Goal: Information Seeking & Learning: Learn about a topic

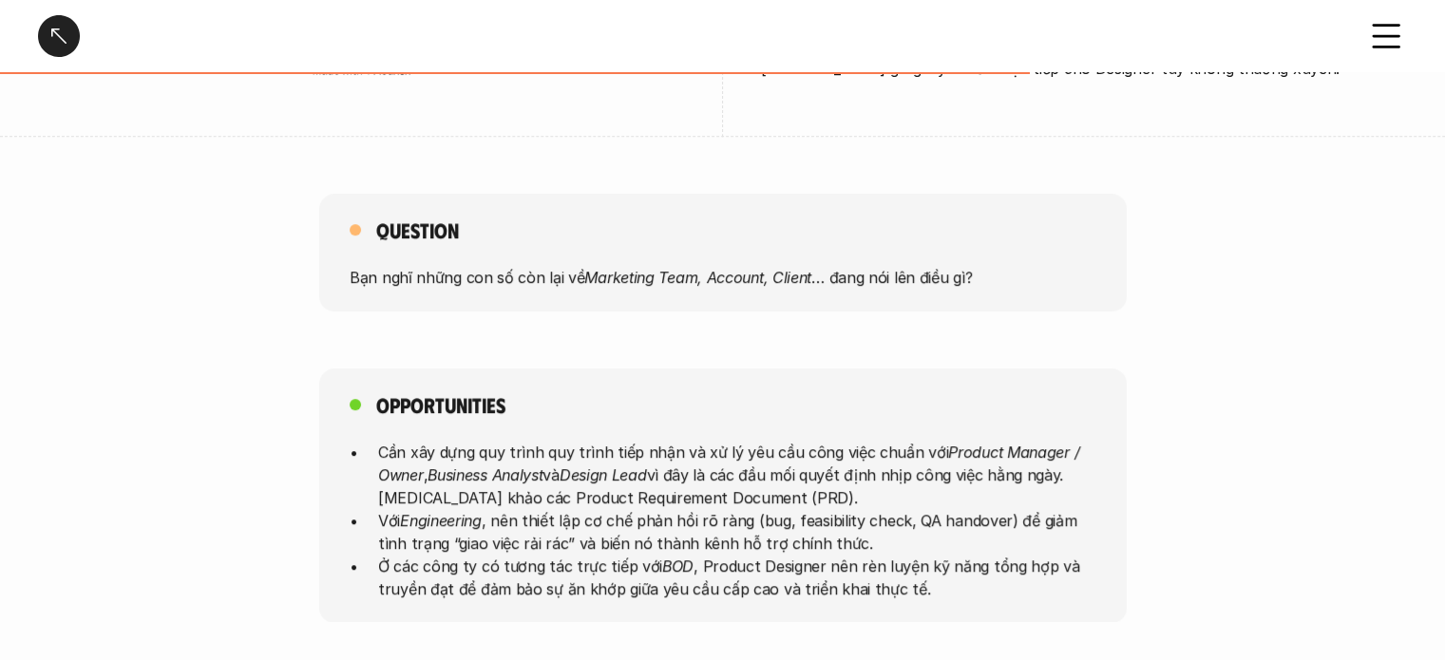
scroll to position [855, 0]
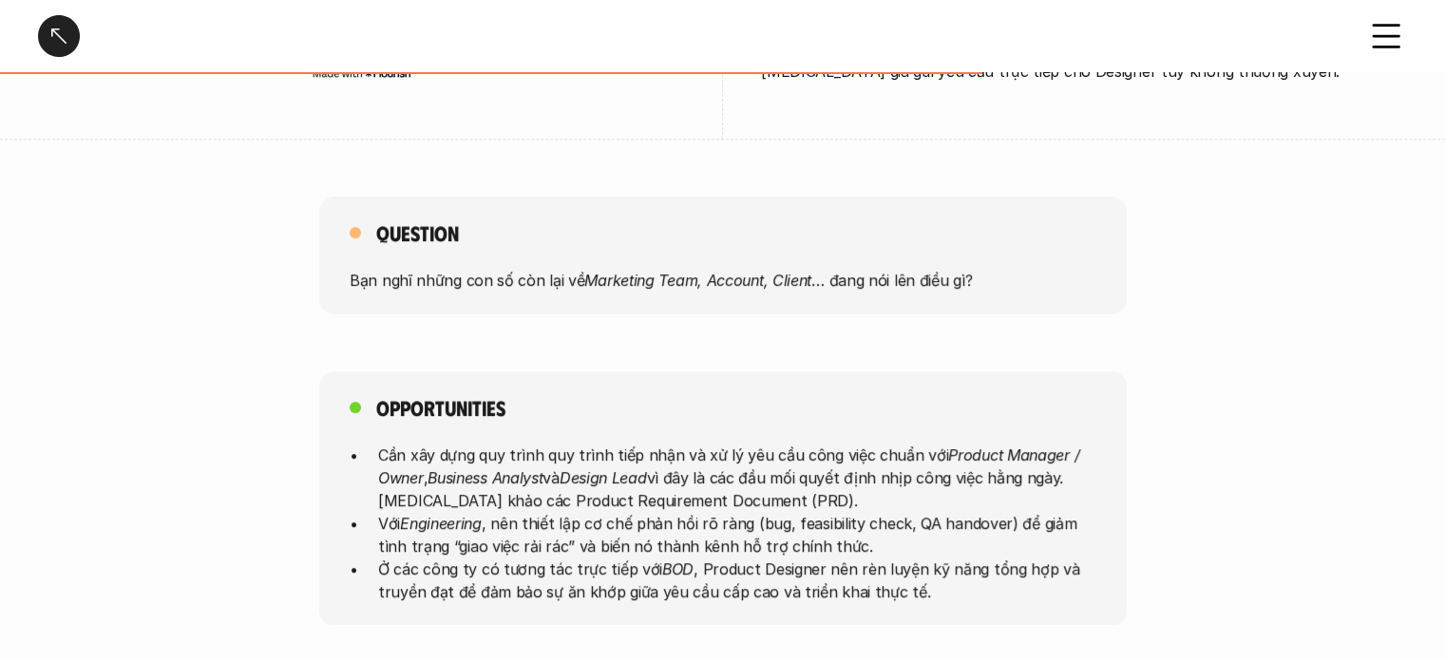
click at [64, 47] on div at bounding box center [59, 36] width 42 height 42
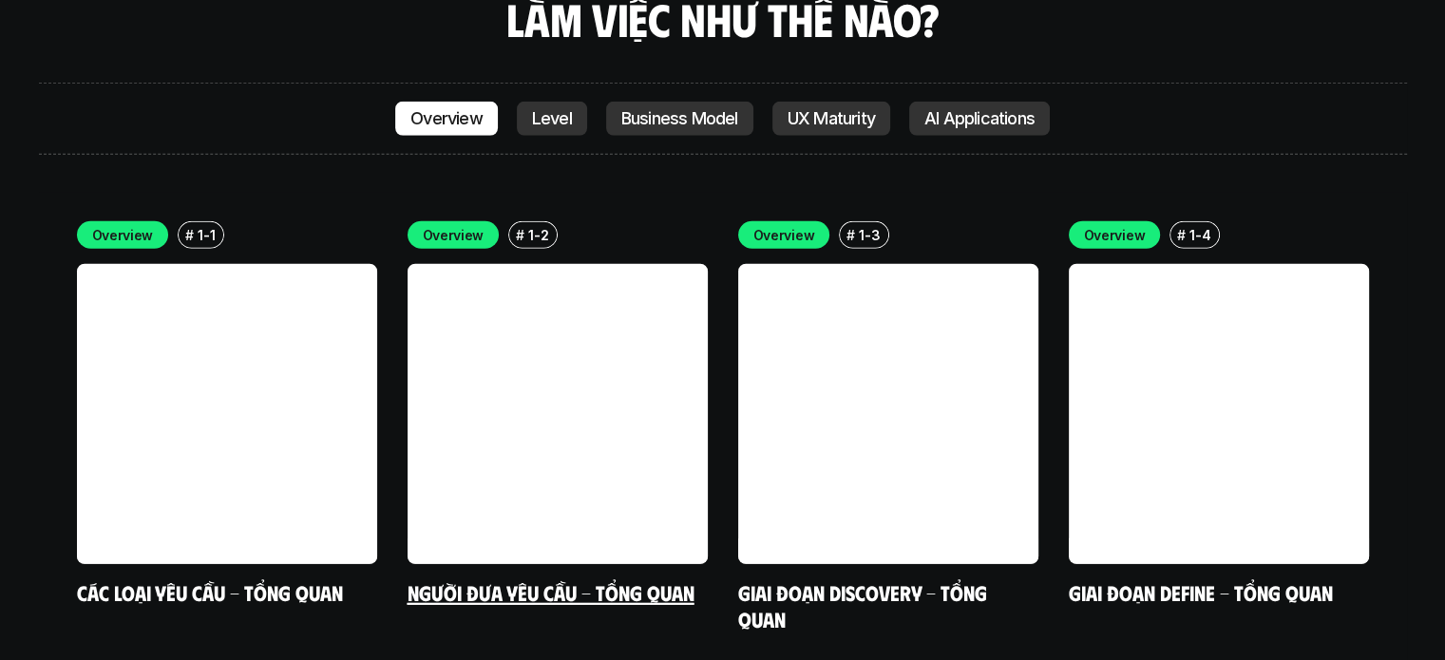
scroll to position [5516, 0]
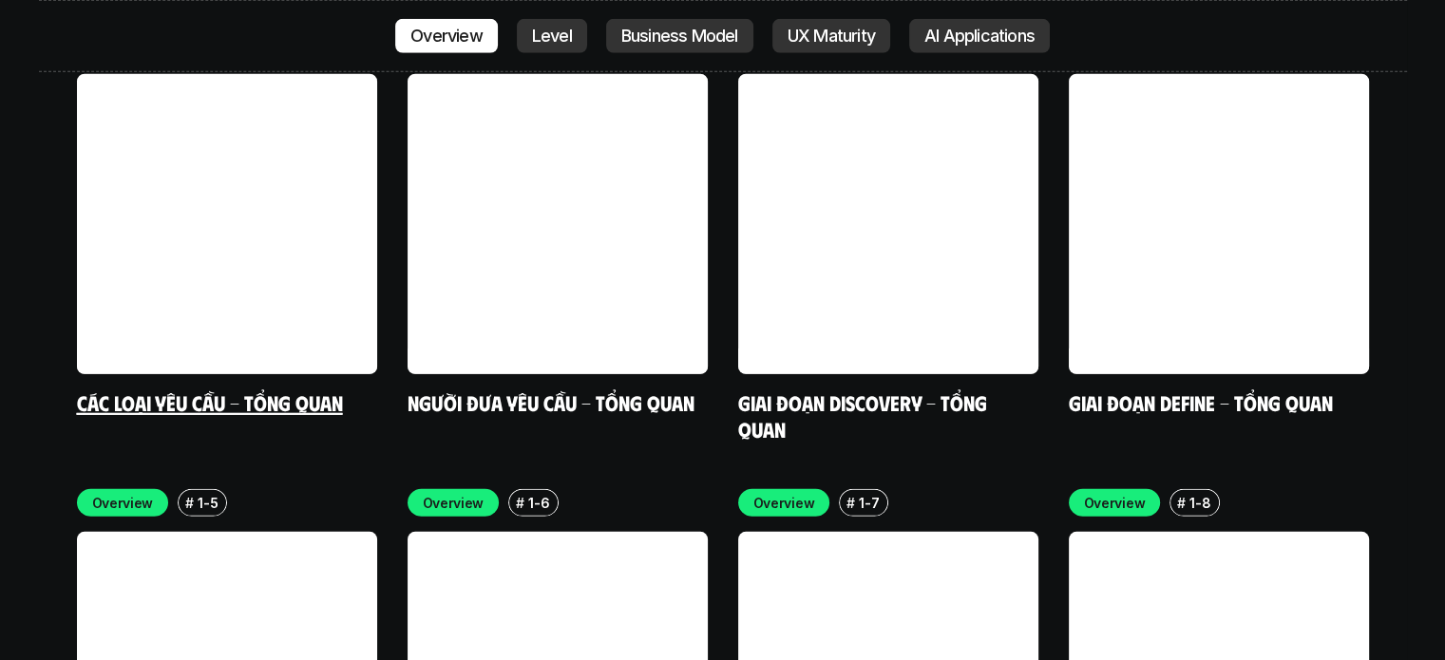
click at [233, 389] on link "Các loại yêu cầu - Tổng quan" at bounding box center [210, 402] width 266 height 26
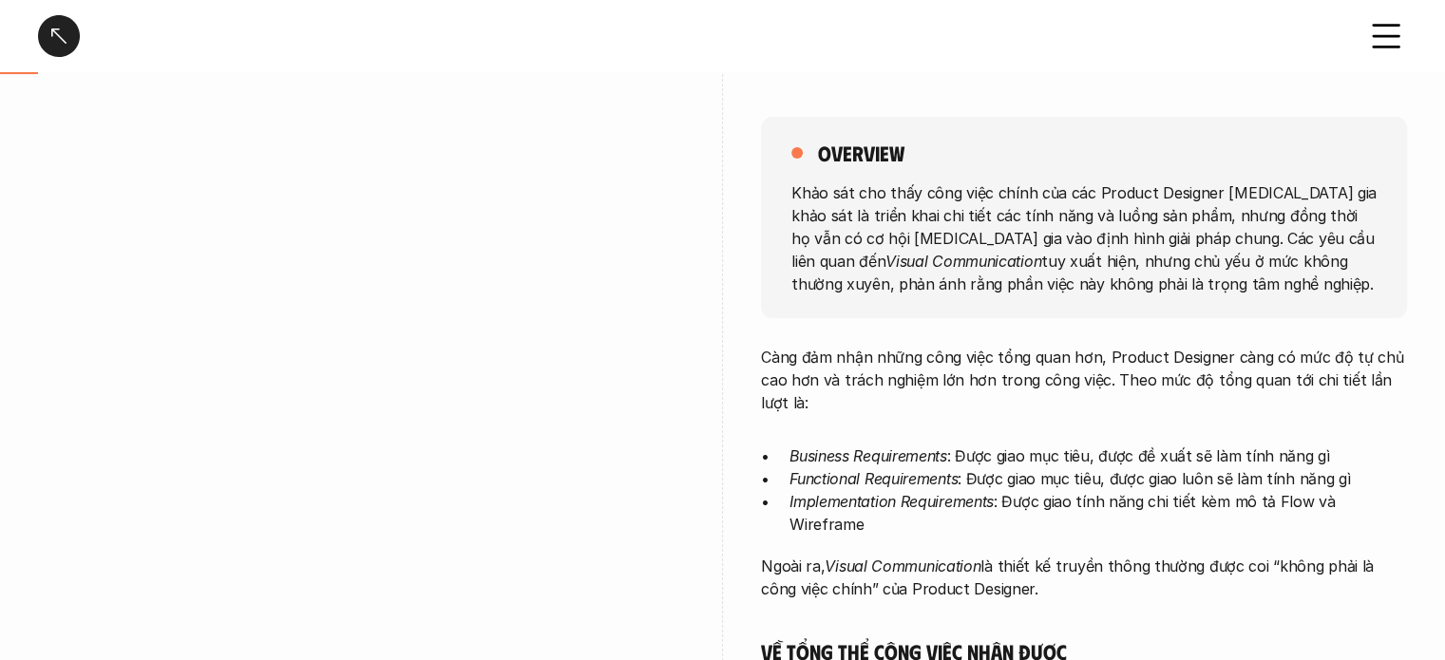
scroll to position [190, 0]
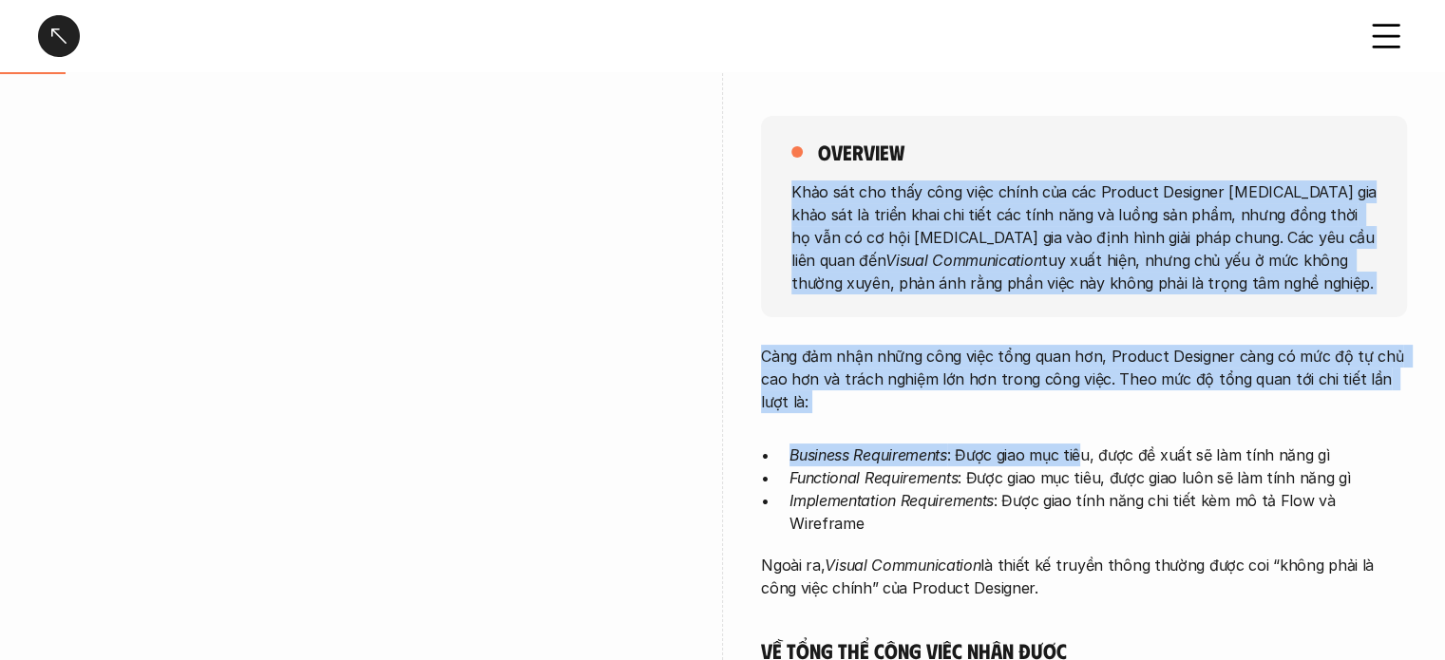
drag, startPoint x: 1090, startPoint y: 159, endPoint x: 1086, endPoint y: 459, distance: 300.2
click at [1086, 459] on p "Business Requirements : Được giao mục tiêu, được đề xuất sẽ làm tính năng gì" at bounding box center [1097, 455] width 617 height 23
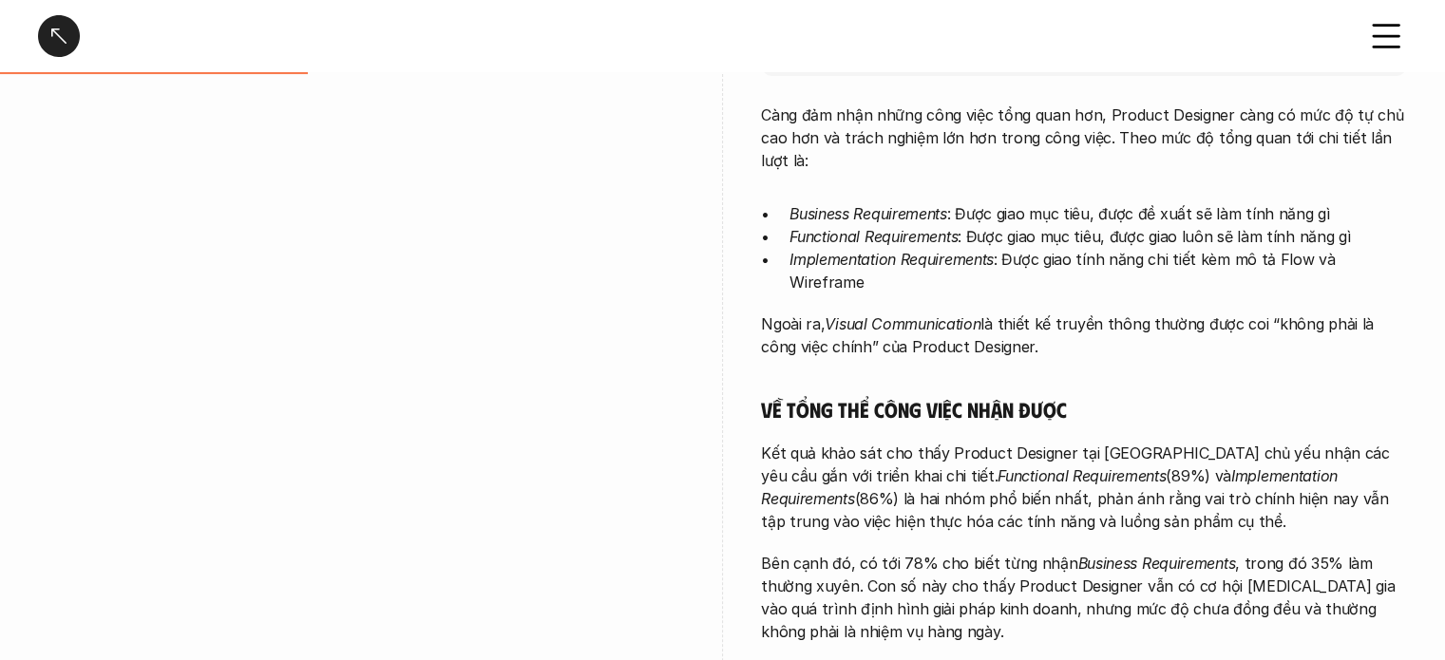
scroll to position [475, 0]
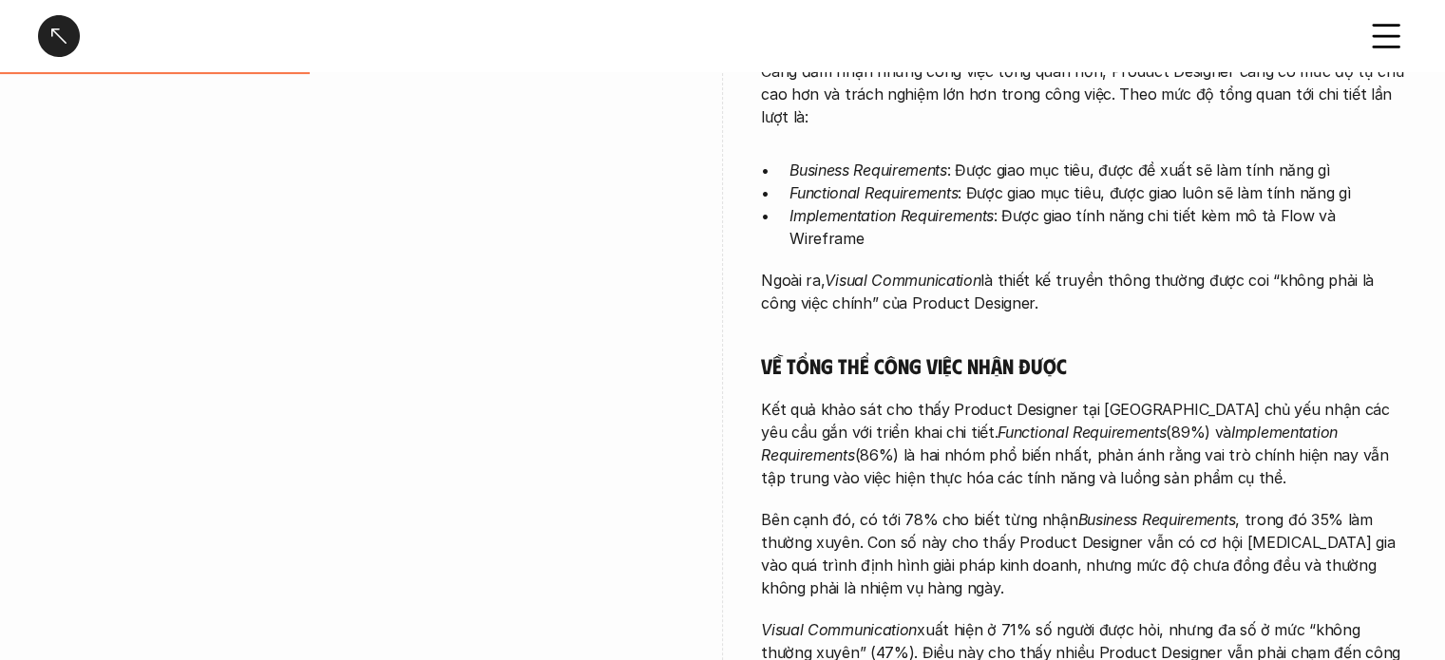
drag, startPoint x: 1110, startPoint y: 335, endPoint x: 1093, endPoint y: 526, distance: 191.7
click at [1093, 526] on div "Càng đảm nhận những công việc tổng quan hơn, Product Designer càng có mức độ tự…" at bounding box center [1084, 538] width 646 height 956
click at [1093, 526] on p "Bên cạnh đó, có tới 78% cho biết từng nhận Business Requirements , trong đó 35%…" at bounding box center [1084, 553] width 646 height 91
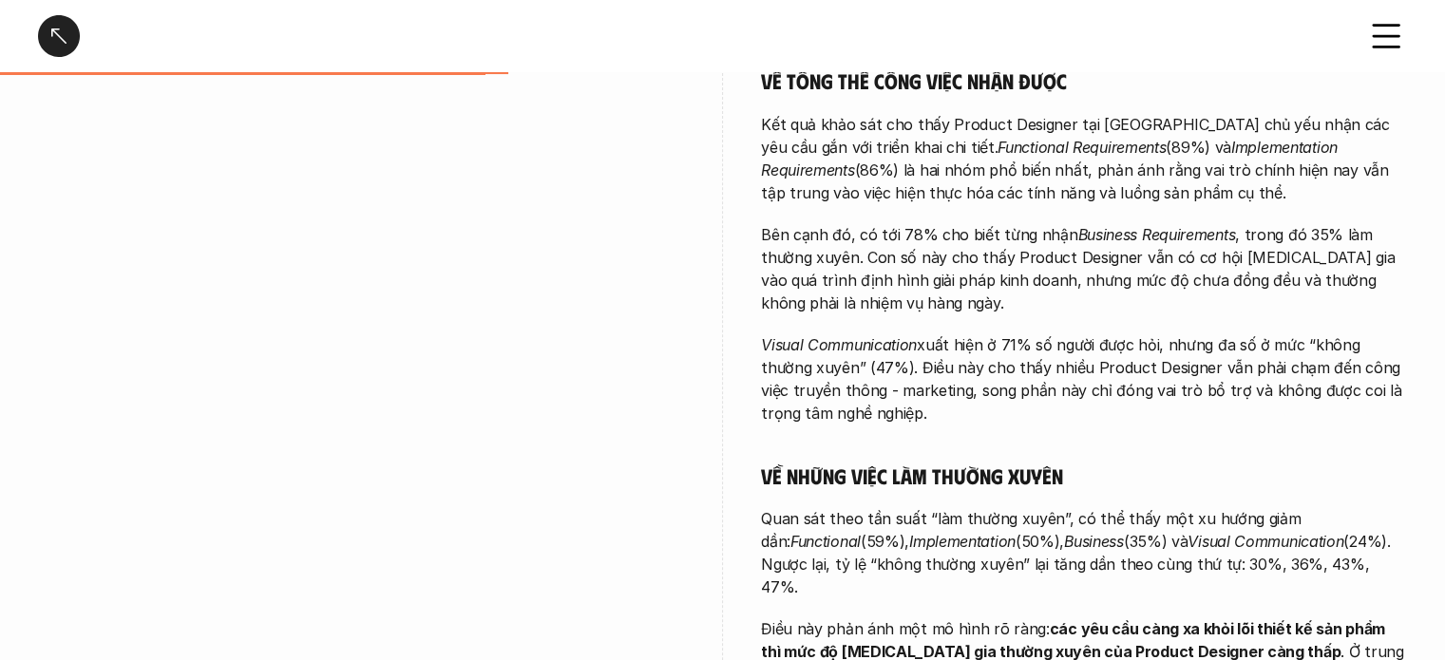
scroll to position [665, 0]
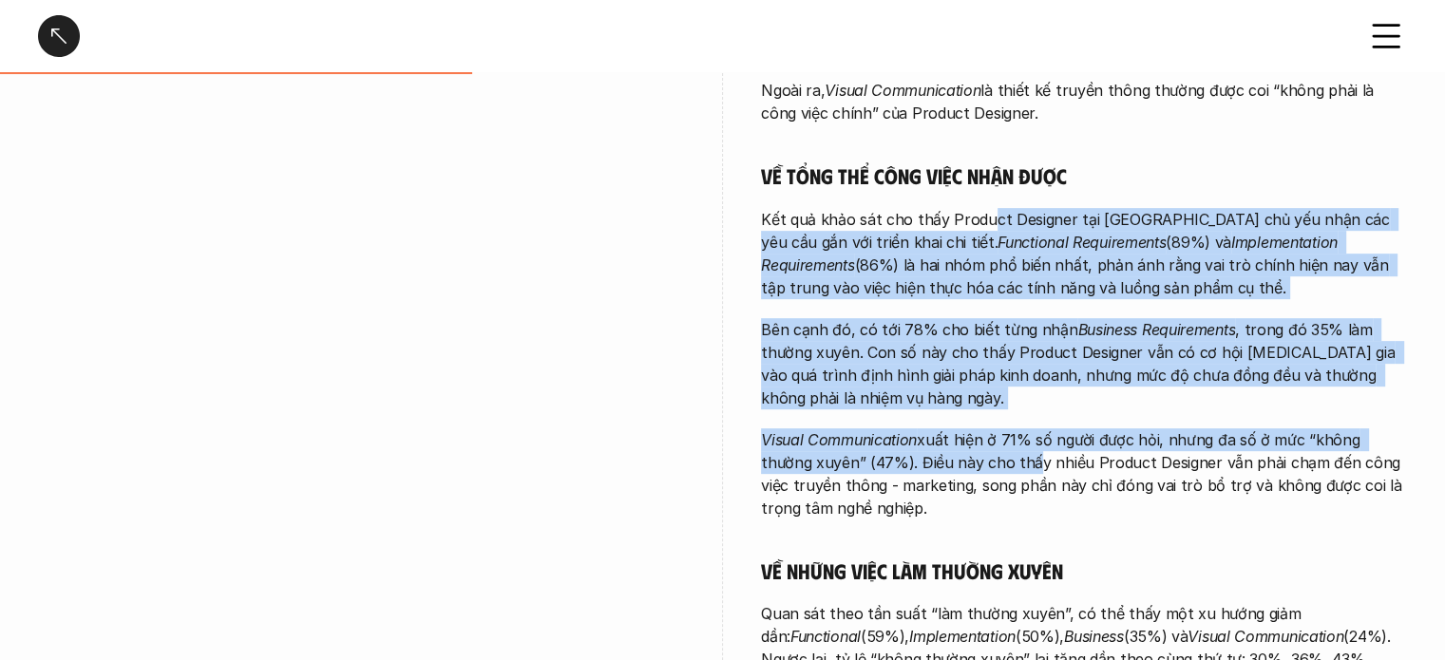
drag, startPoint x: 988, startPoint y: 201, endPoint x: 969, endPoint y: 446, distance: 245.8
click at [969, 446] on div "Càng đảm nhận những công việc tổng quan hơn, Product Designer càng có mức độ tự…" at bounding box center [1084, 348] width 646 height 956
click at [969, 446] on p "Visual Communication xuất hiện ở 71% số người được hỏi, nhưng đa số ở mức “khôn…" at bounding box center [1084, 473] width 646 height 91
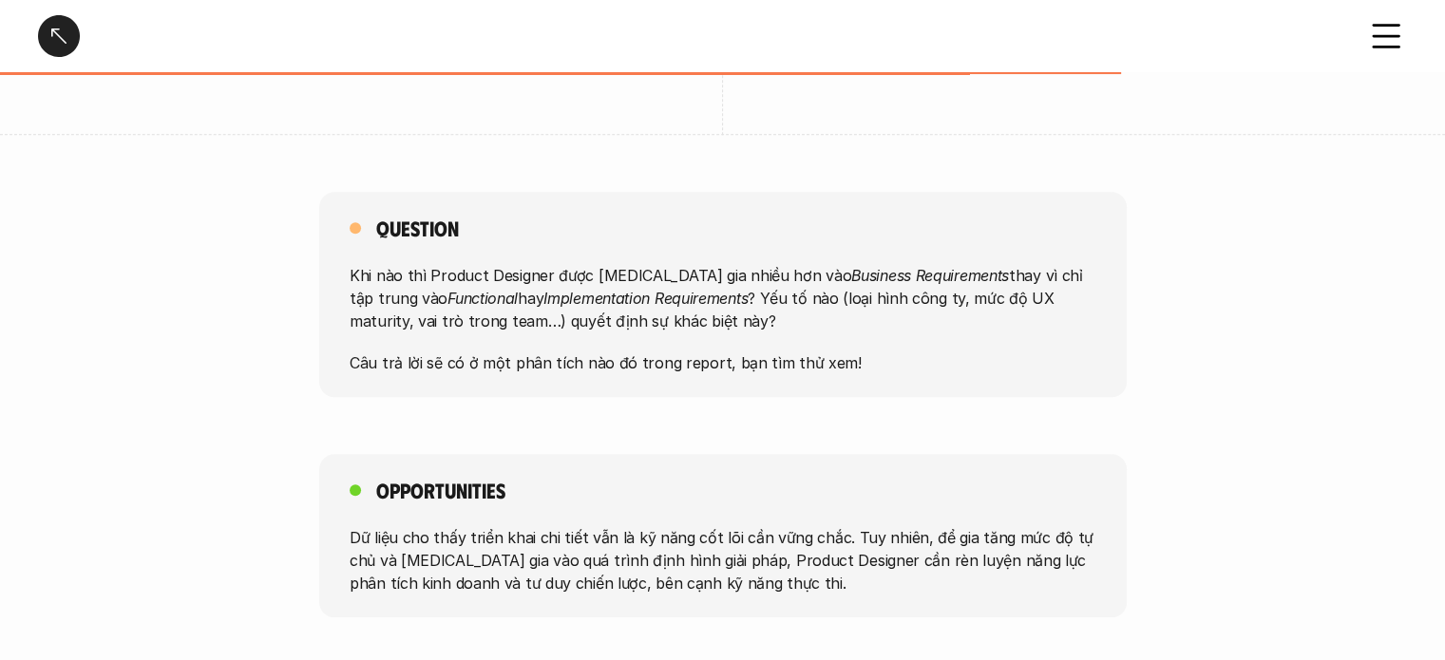
scroll to position [1425, 0]
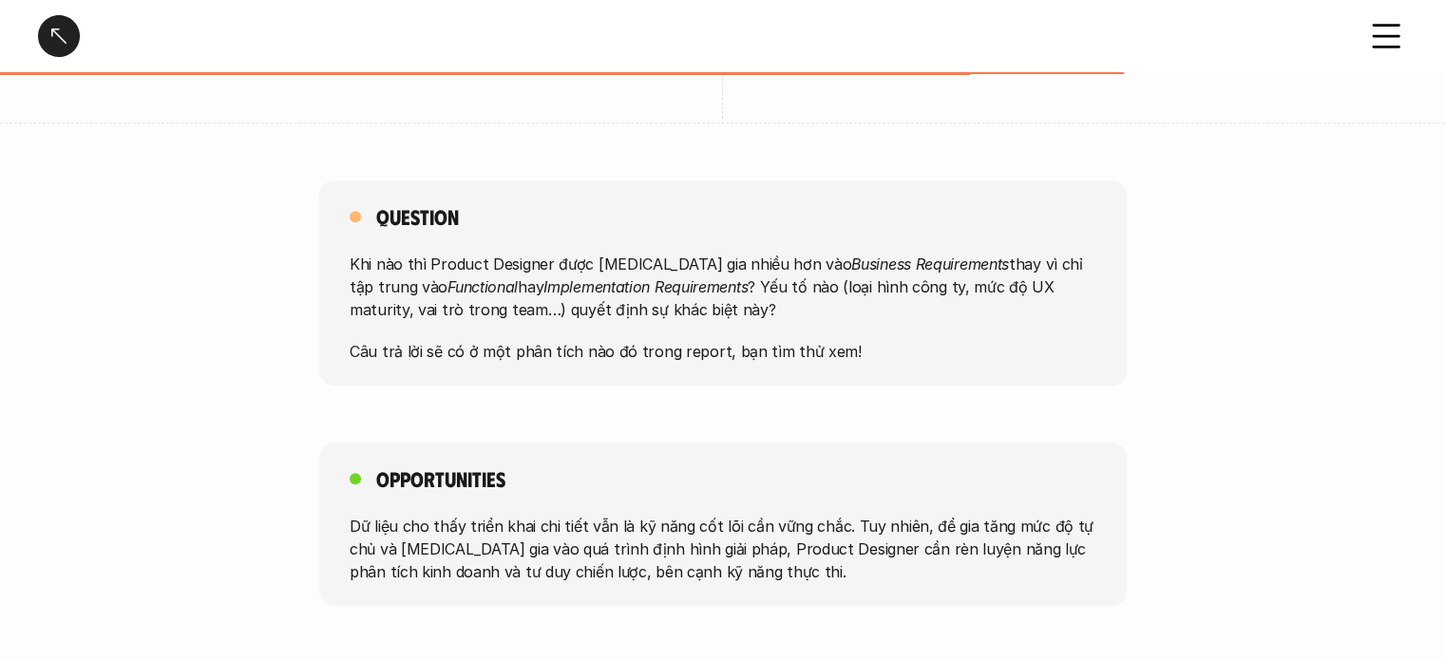
click at [45, 37] on div at bounding box center [59, 36] width 42 height 42
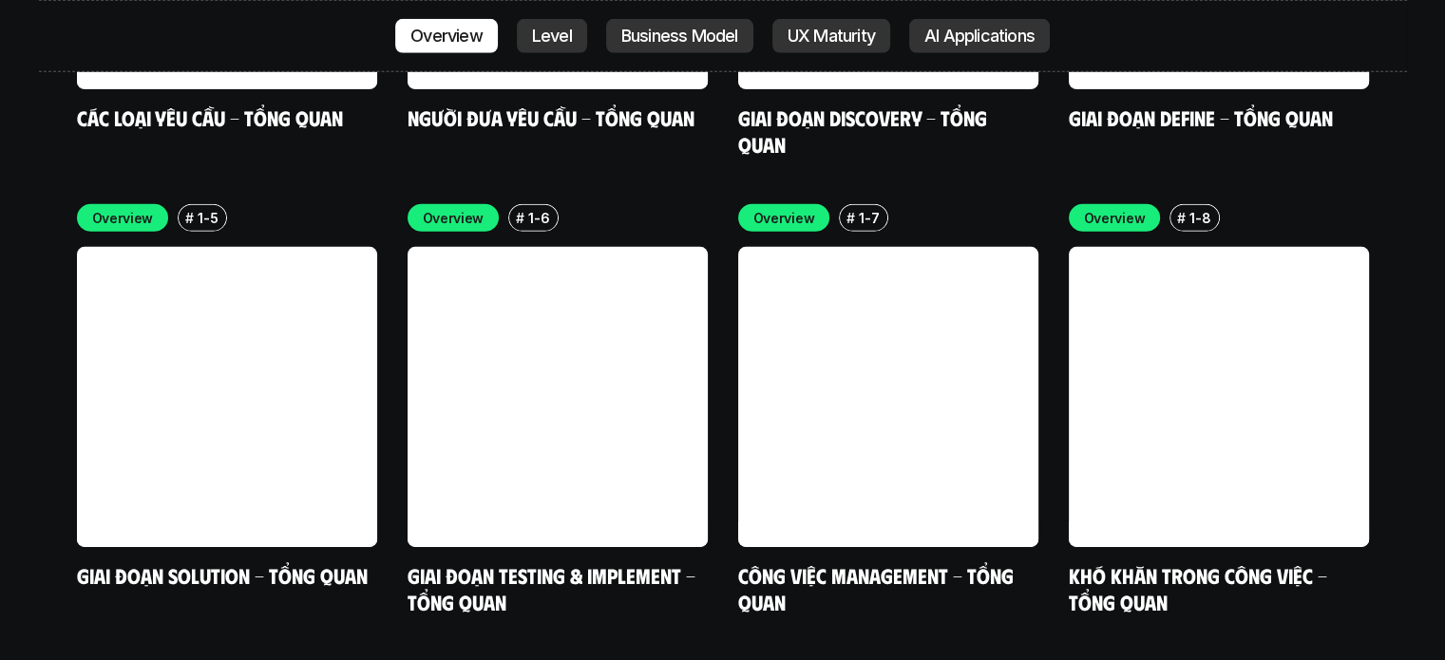
scroll to position [6371, 0]
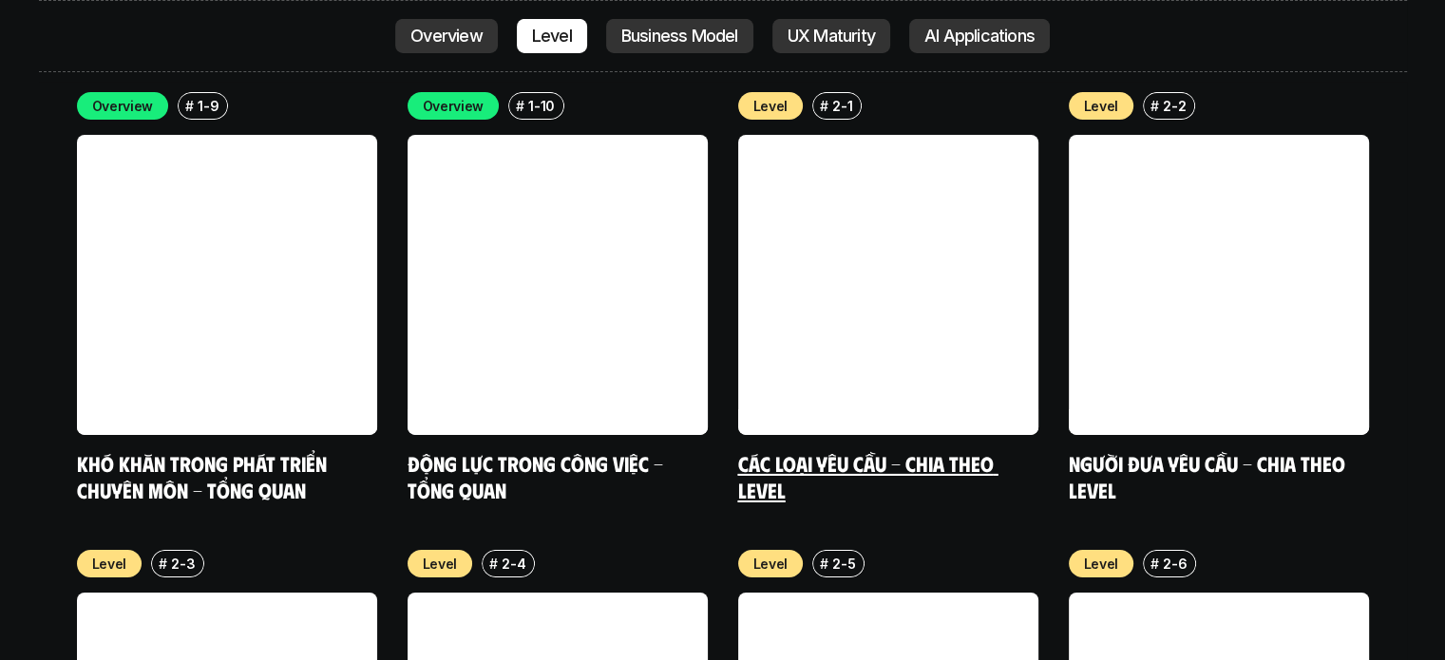
click at [846, 450] on link "Các loại yêu cầu - Chia theo level" at bounding box center [868, 476] width 260 height 52
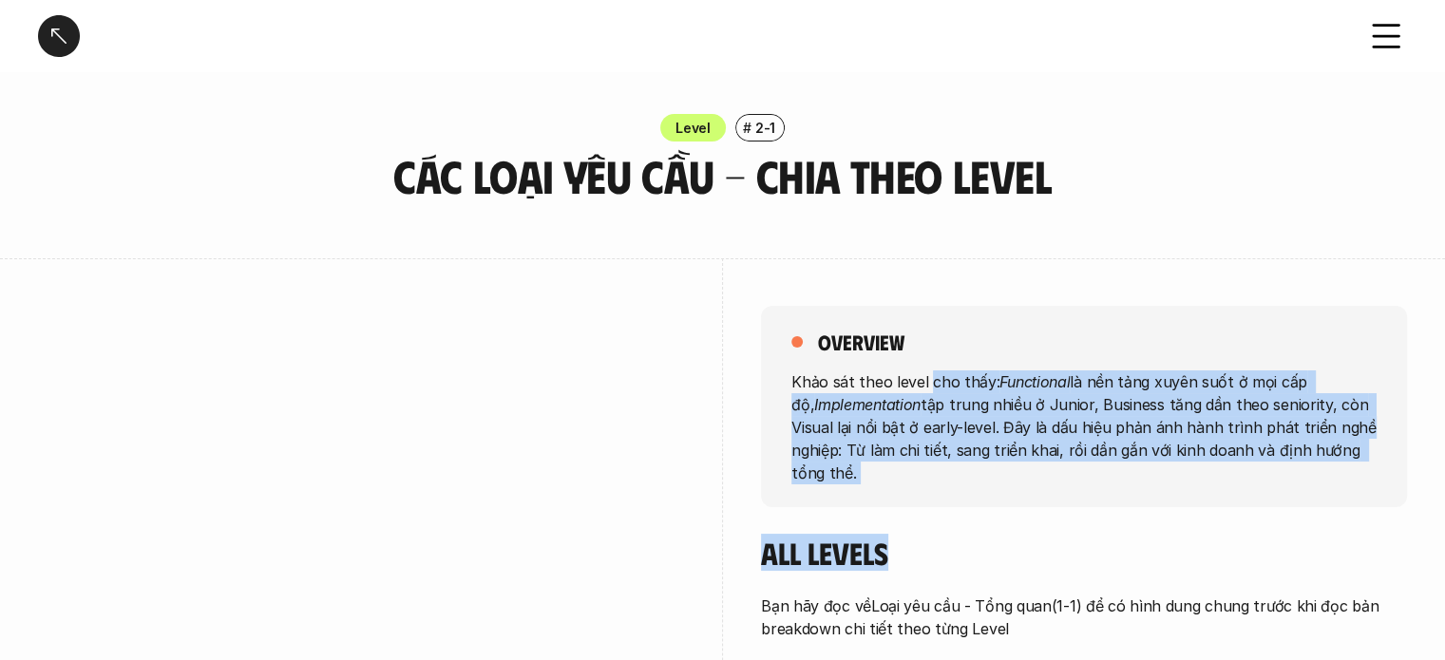
drag, startPoint x: 927, startPoint y: 384, endPoint x: 908, endPoint y: 521, distance: 138.1
click at [975, 459] on p "Khảo sát theo level cho thấy: Functional là nền tảng xuyên suốt ở mọi cấp độ, I…" at bounding box center [1083, 426] width 585 height 114
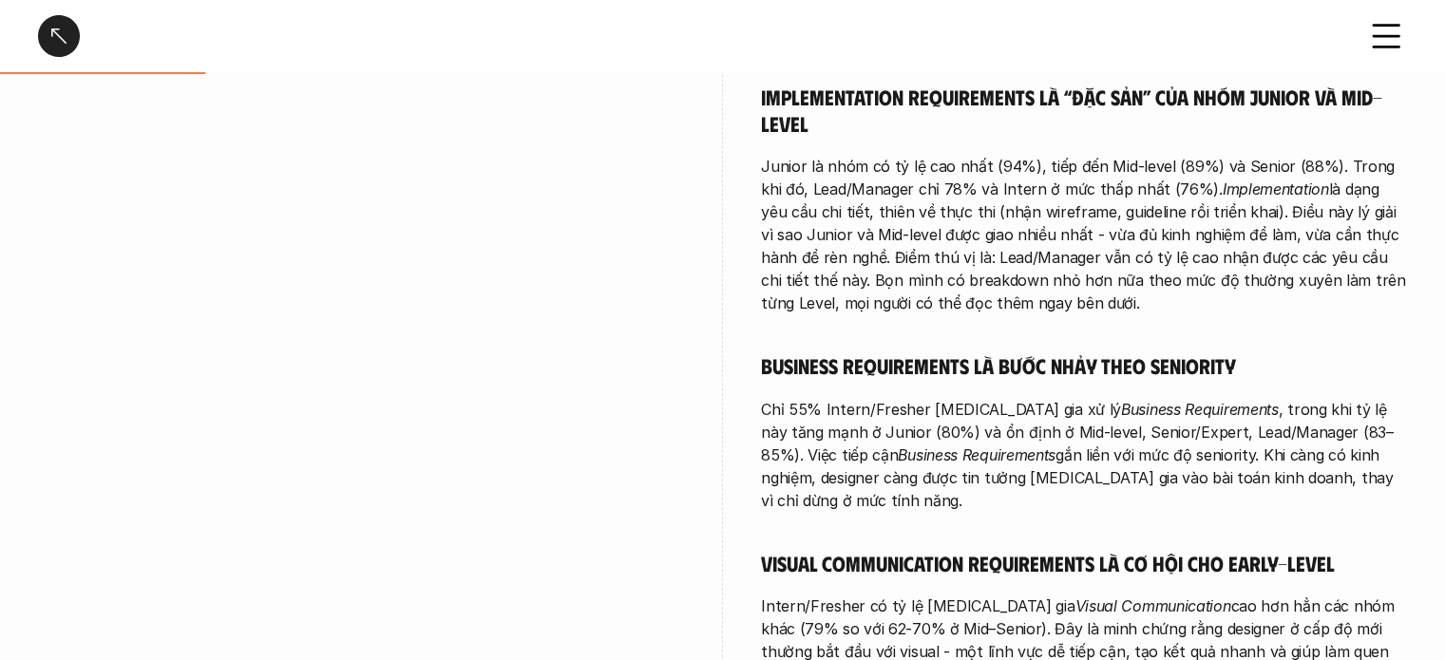
scroll to position [1045, 0]
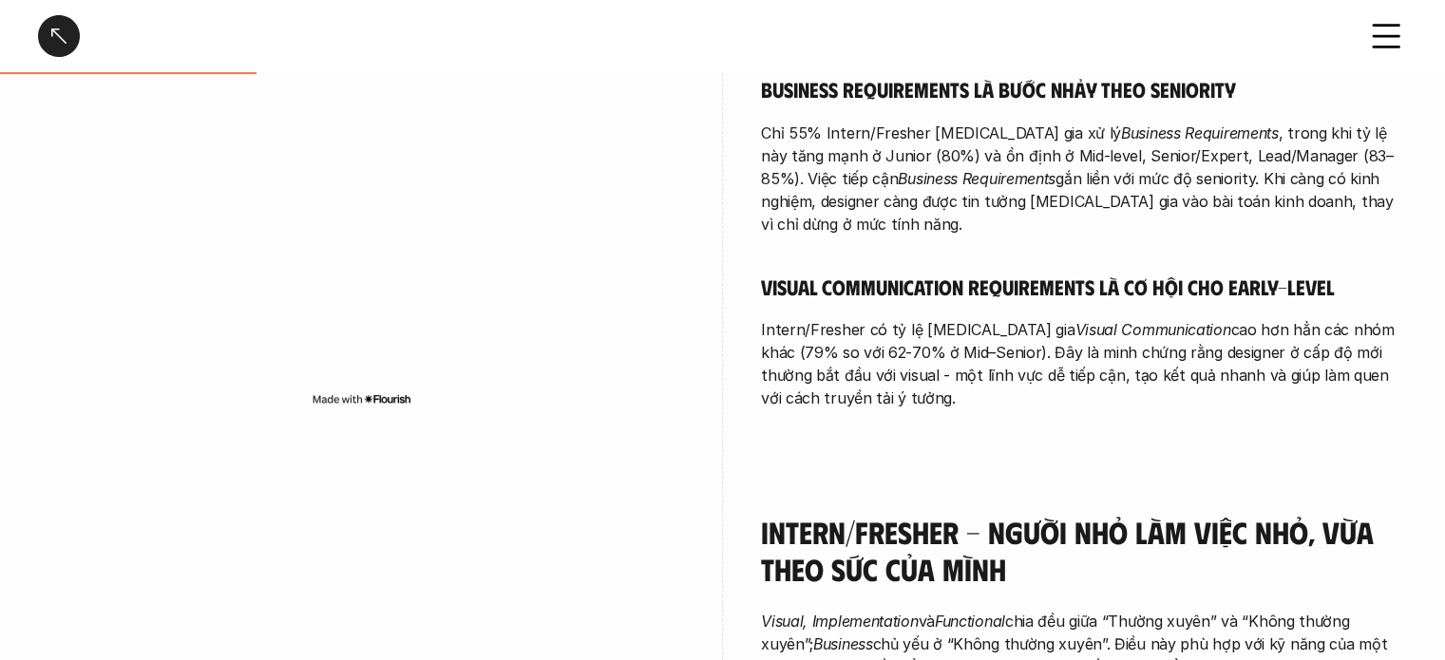
click at [54, 40] on div at bounding box center [59, 36] width 42 height 42
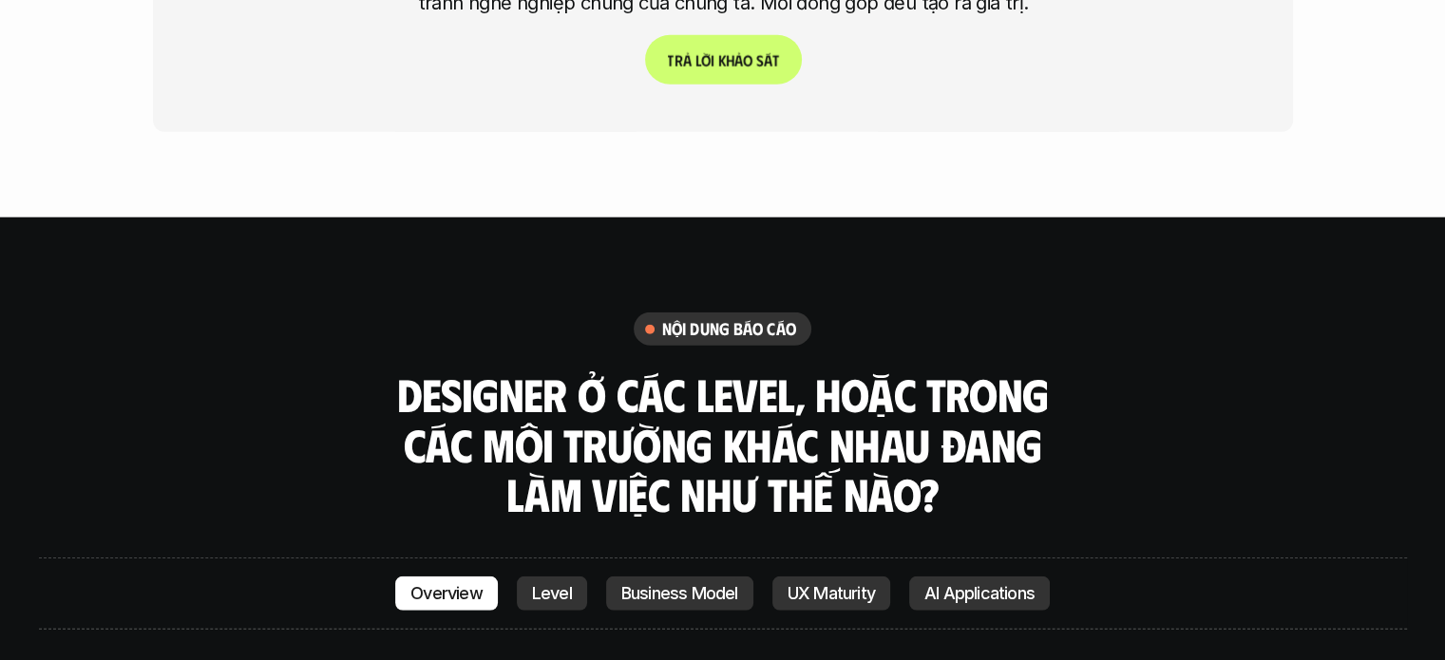
scroll to position [5326, 0]
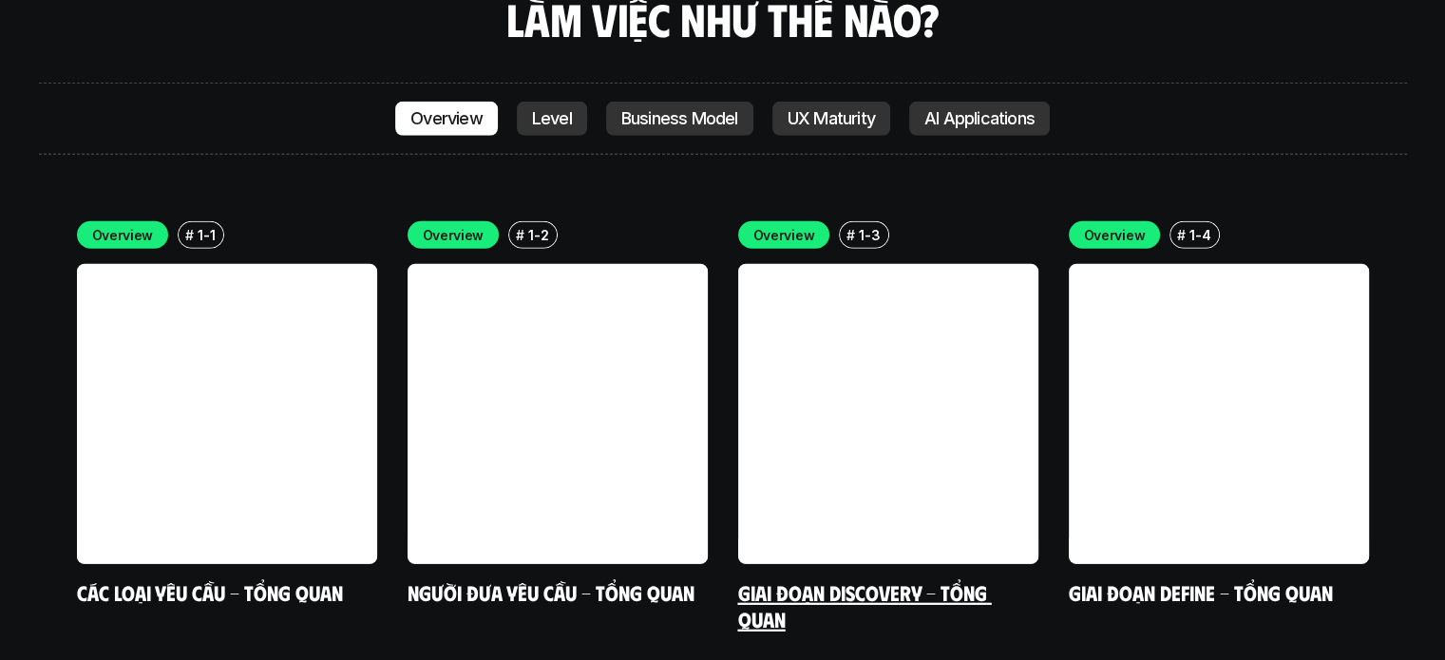
click at [893, 579] on link "Giai đoạn Discovery - Tổng quan" at bounding box center [865, 605] width 254 height 52
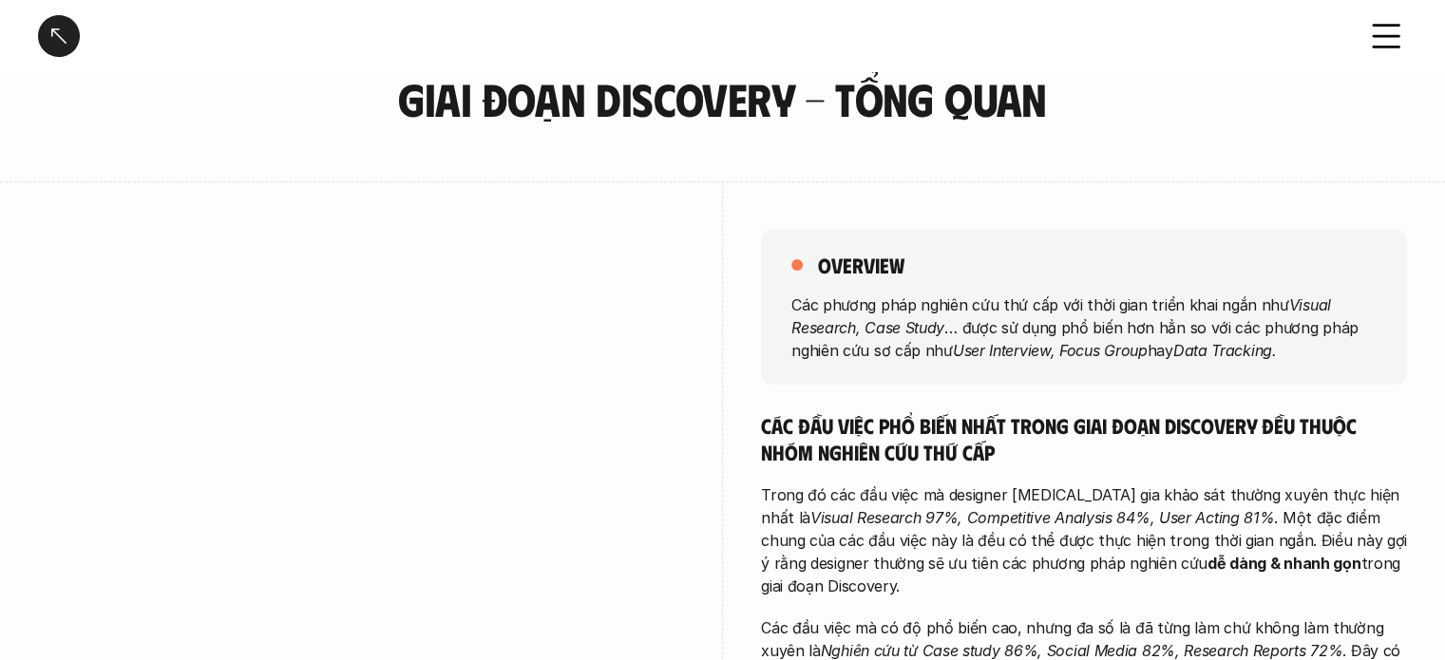
scroll to position [190, 0]
